Goal: Transaction & Acquisition: Book appointment/travel/reservation

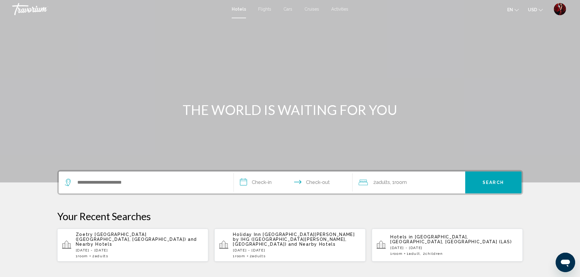
click at [563, 9] on img "User Menu" at bounding box center [560, 9] width 12 height 12
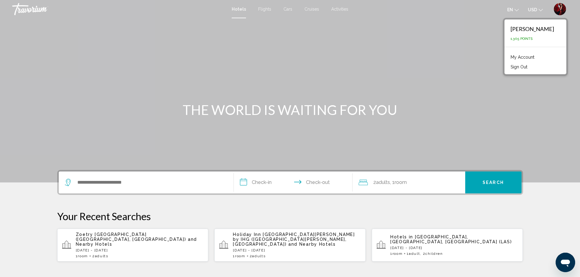
click at [452, 91] on div "Main content" at bounding box center [290, 91] width 580 height 183
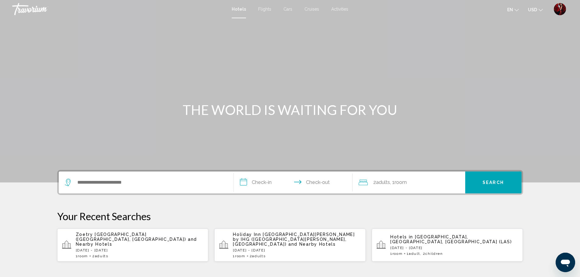
click at [97, 241] on p "Zoetry [GEOGRAPHIC_DATA] ([GEOGRAPHIC_DATA], [GEOGRAPHIC_DATA]) and Nearby Hote…" at bounding box center [140, 239] width 128 height 15
click at [252, 242] on div "Holiday Inn Santo Domingo by IHG (Santo Domingo, DO) and Nearby Hotels Fri, 26 …" at bounding box center [297, 245] width 128 height 26
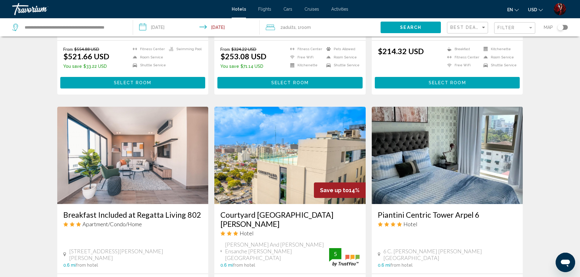
scroll to position [486, 0]
